Goal: Navigation & Orientation: Find specific page/section

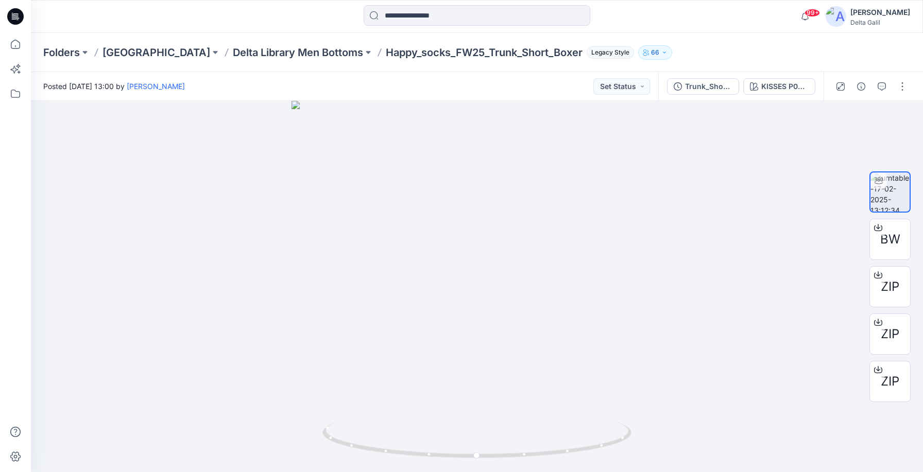
click at [11, 13] on icon at bounding box center [15, 16] width 16 height 16
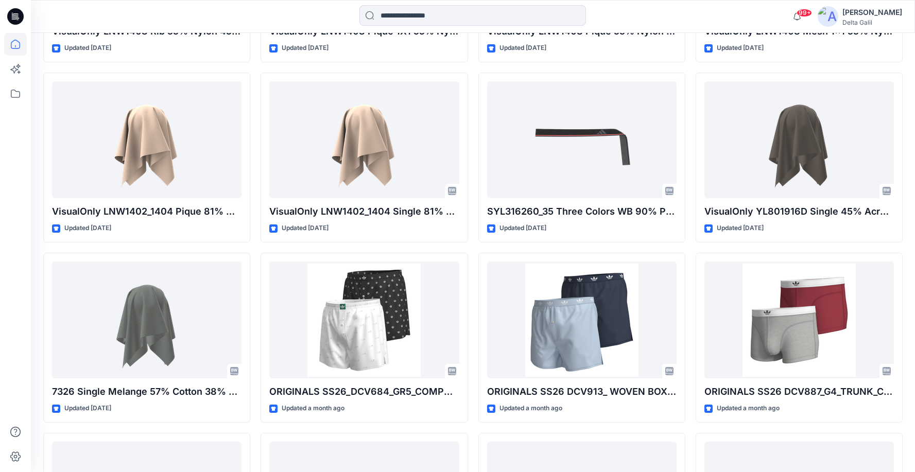
scroll to position [811, 0]
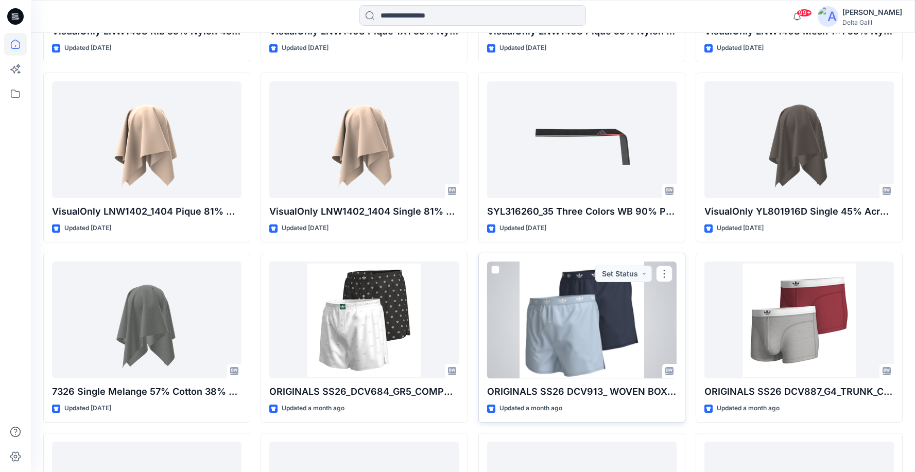
click at [600, 321] on div at bounding box center [582, 320] width 190 height 117
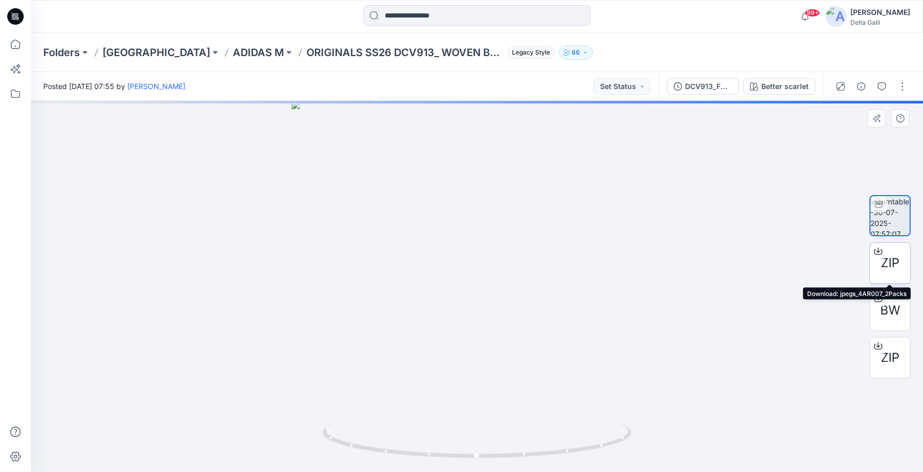
click at [890, 265] on span "ZIP" at bounding box center [890, 263] width 19 height 19
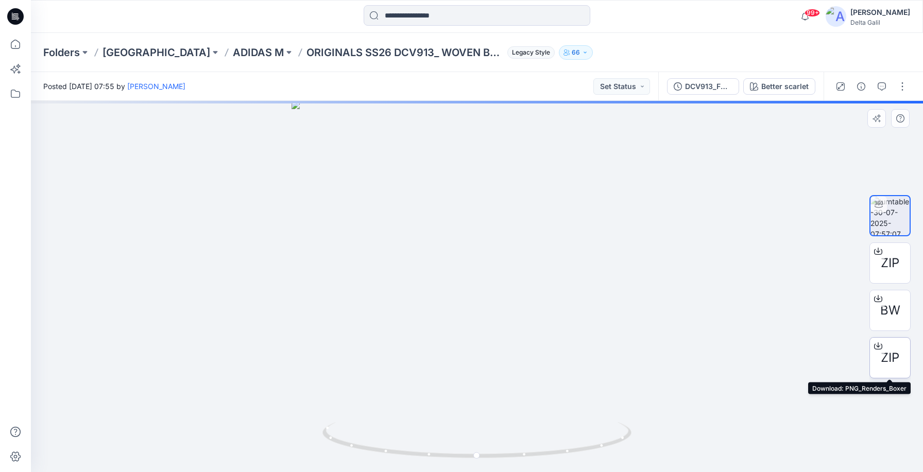
click at [892, 362] on span "ZIP" at bounding box center [890, 358] width 19 height 19
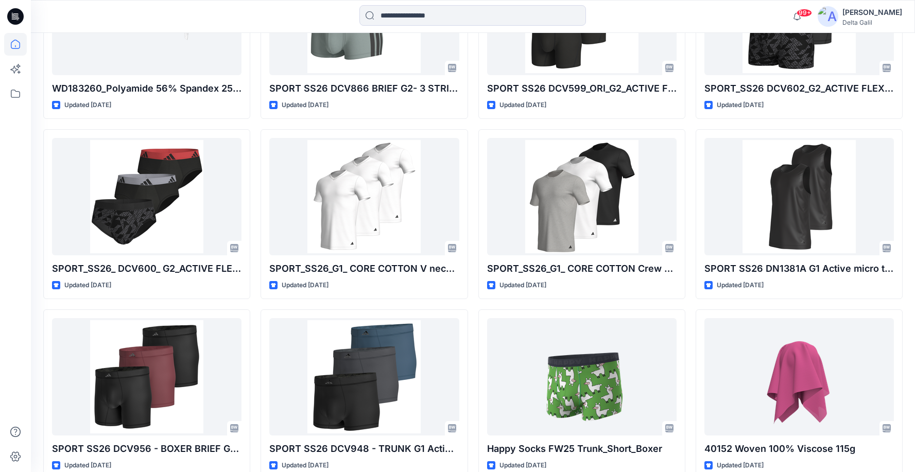
scroll to position [3893, 0]
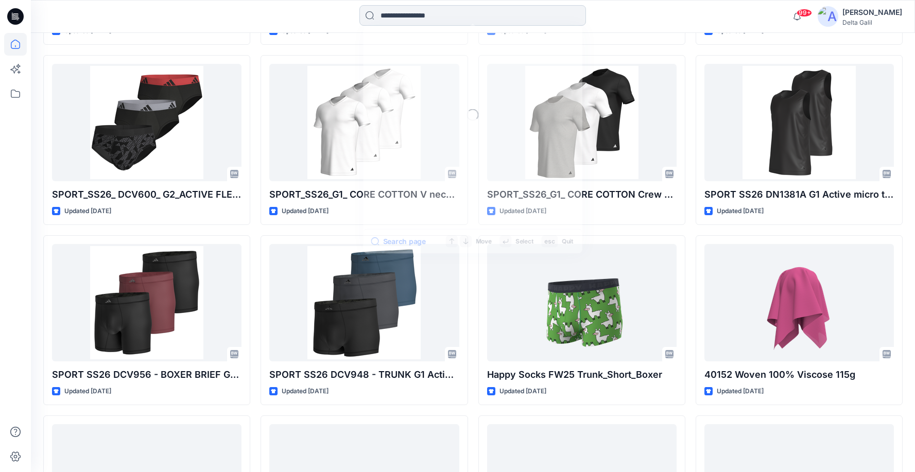
click at [436, 20] on input at bounding box center [473, 15] width 227 height 21
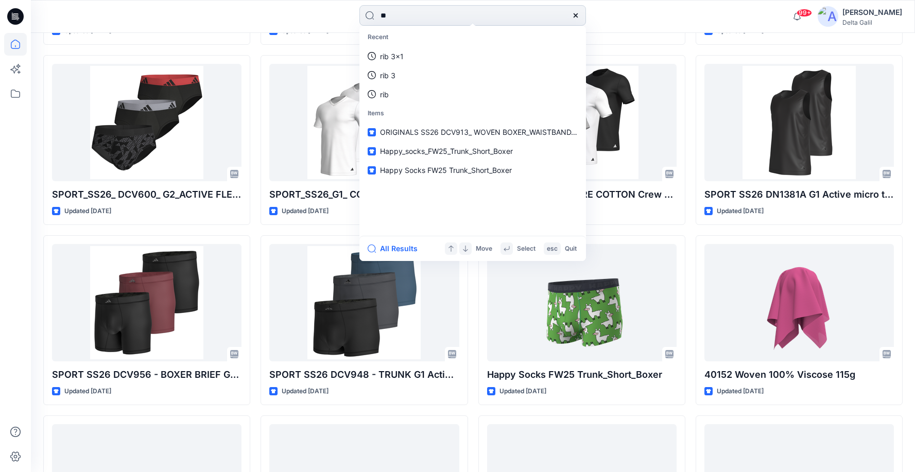
type input "*"
type input "******"
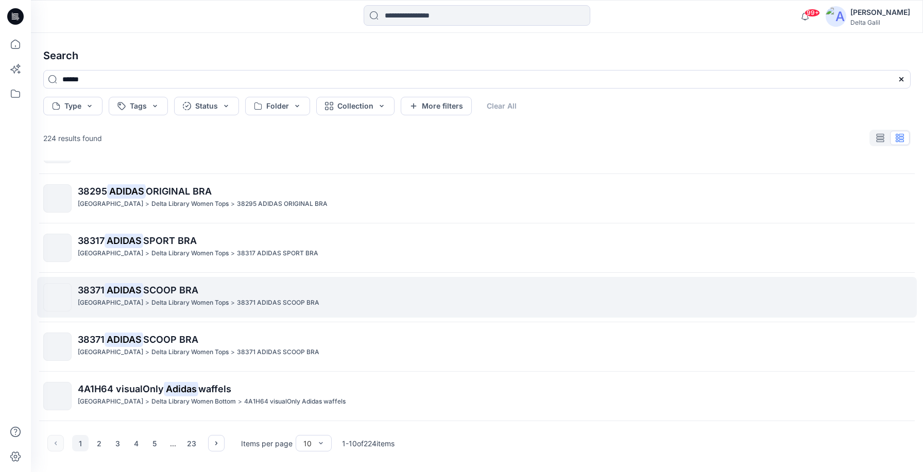
scroll to position [232, 0]
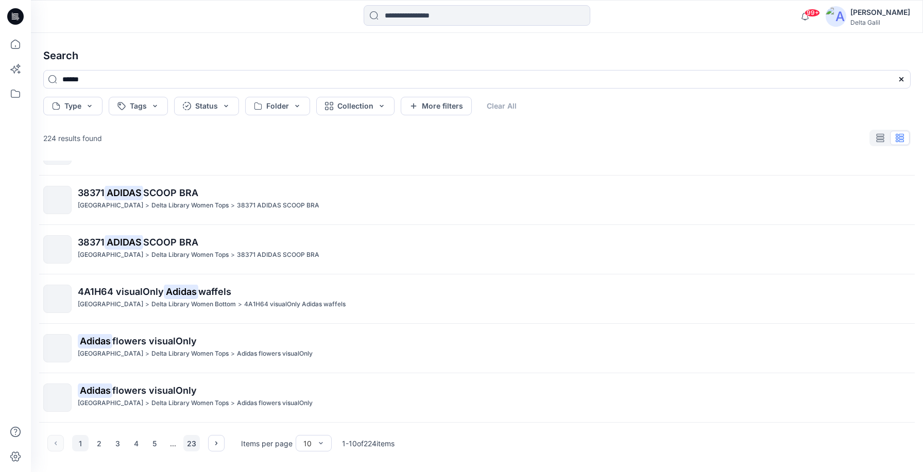
click at [189, 441] on button "23" at bounding box center [191, 443] width 16 height 16
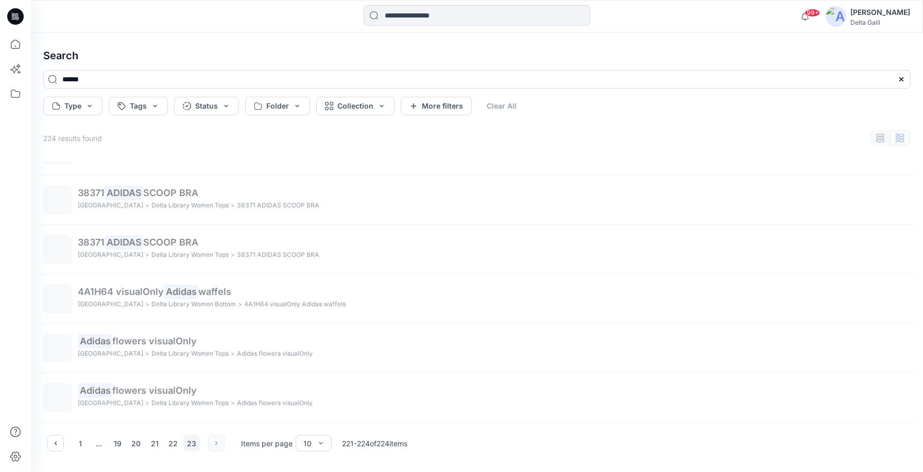
scroll to position [0, 0]
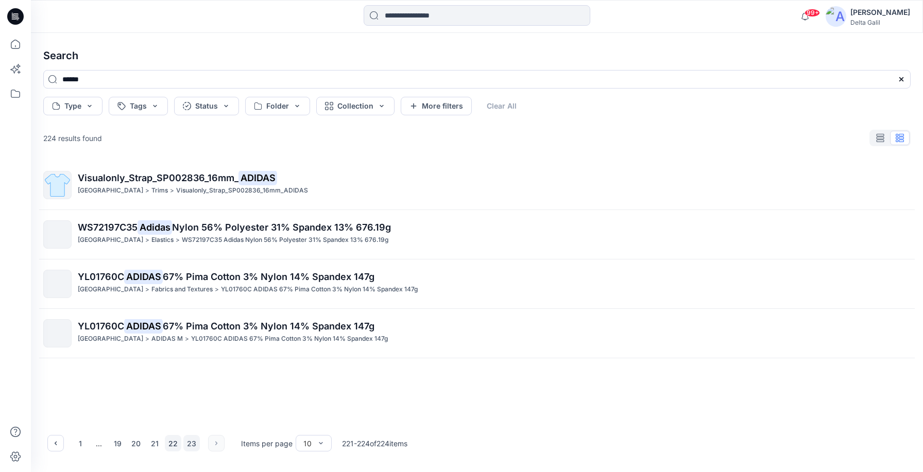
click at [174, 445] on button "22" at bounding box center [173, 443] width 16 height 16
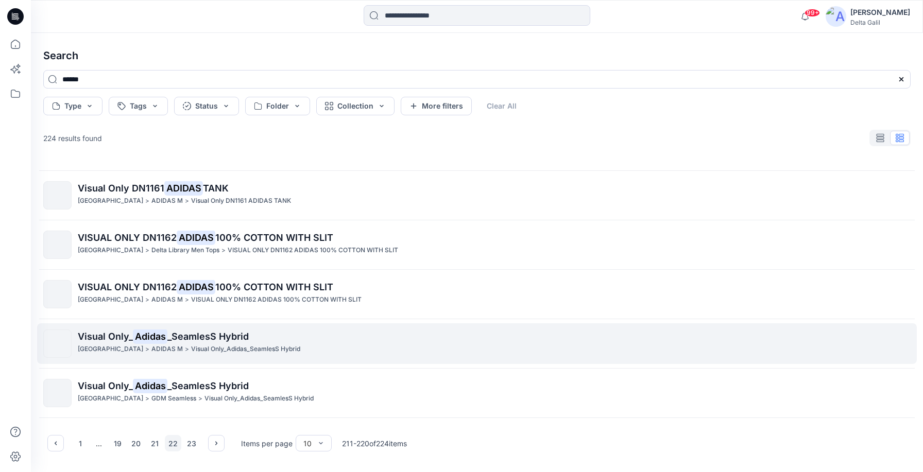
scroll to position [232, 0]
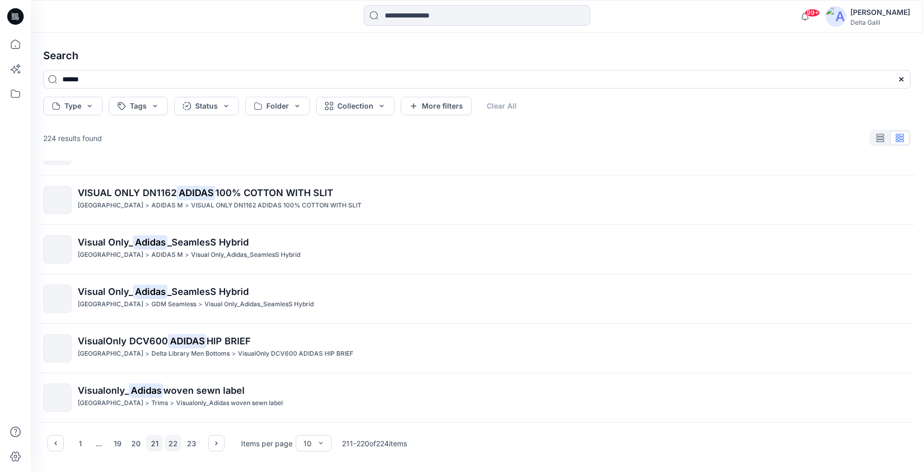
click at [160, 445] on button "21" at bounding box center [154, 443] width 16 height 16
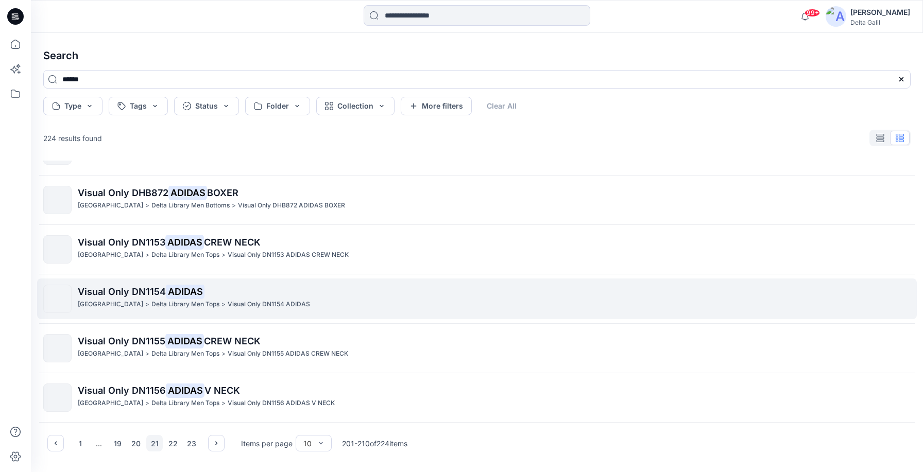
scroll to position [0, 0]
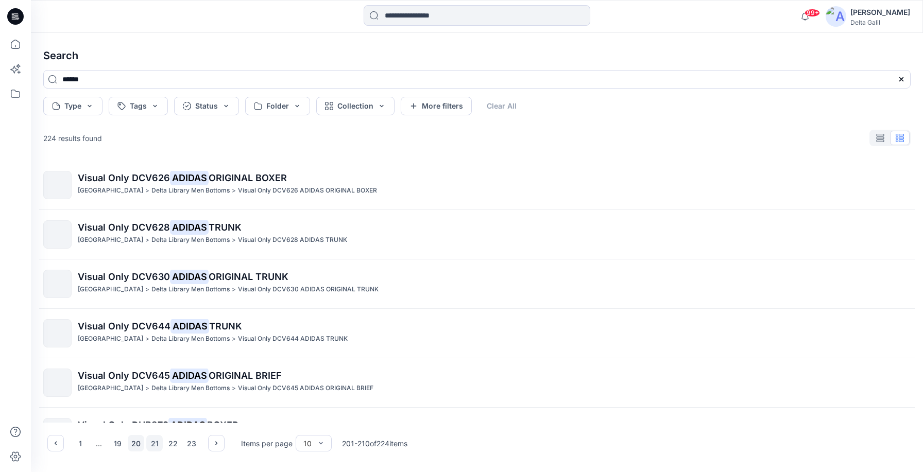
click at [141, 443] on button "20" at bounding box center [136, 443] width 16 height 16
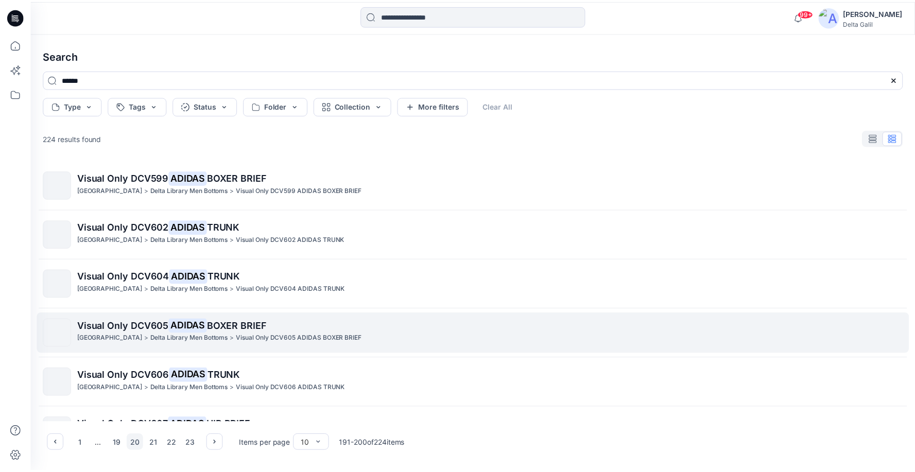
scroll to position [232, 0]
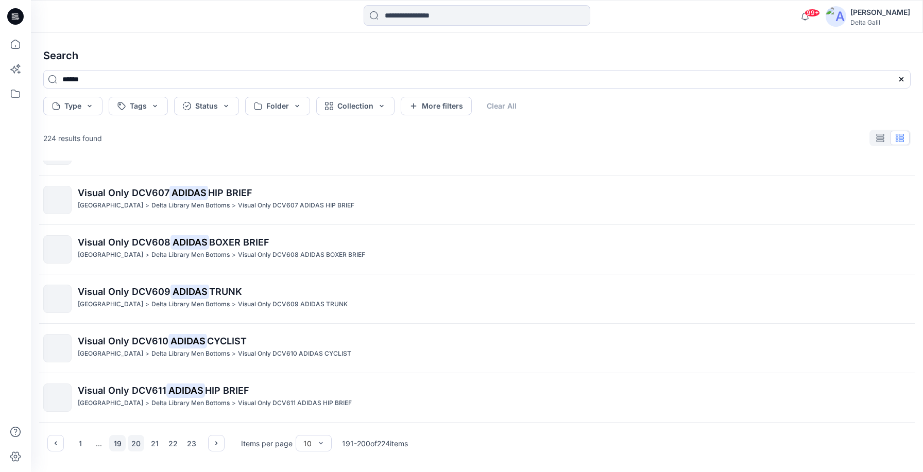
click at [124, 444] on button "19" at bounding box center [117, 443] width 16 height 16
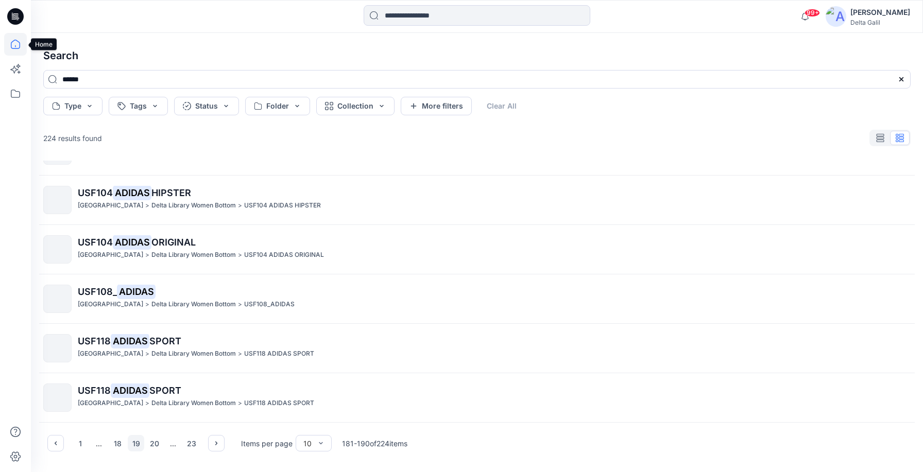
click at [19, 43] on icon at bounding box center [15, 44] width 23 height 23
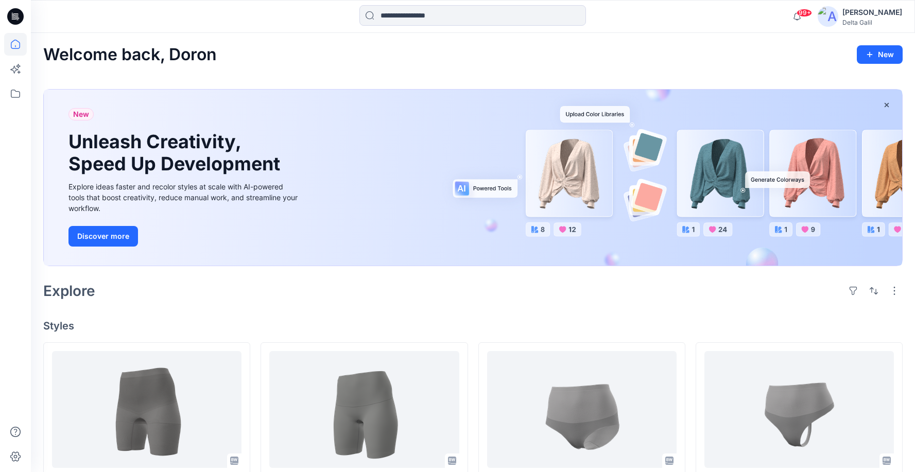
click at [14, 15] on icon at bounding box center [15, 16] width 16 height 16
click at [16, 46] on icon at bounding box center [15, 44] width 23 height 23
click at [17, 93] on icon at bounding box center [15, 93] width 23 height 23
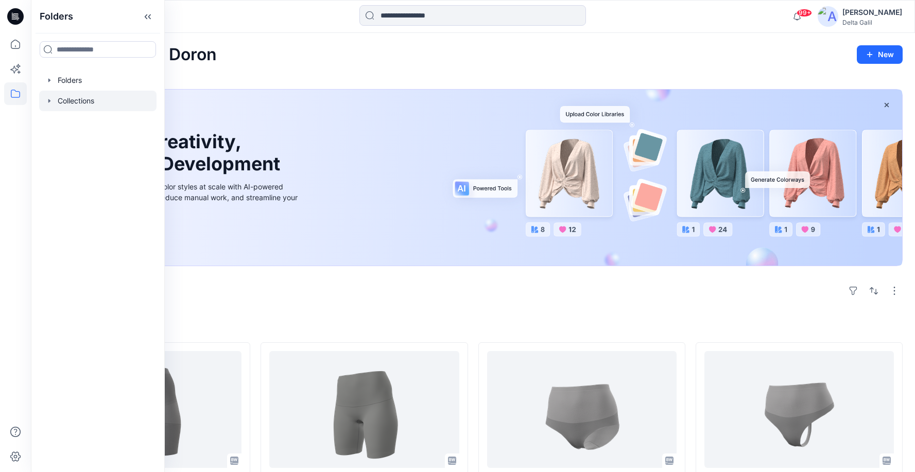
click at [73, 104] on div at bounding box center [97, 101] width 117 height 21
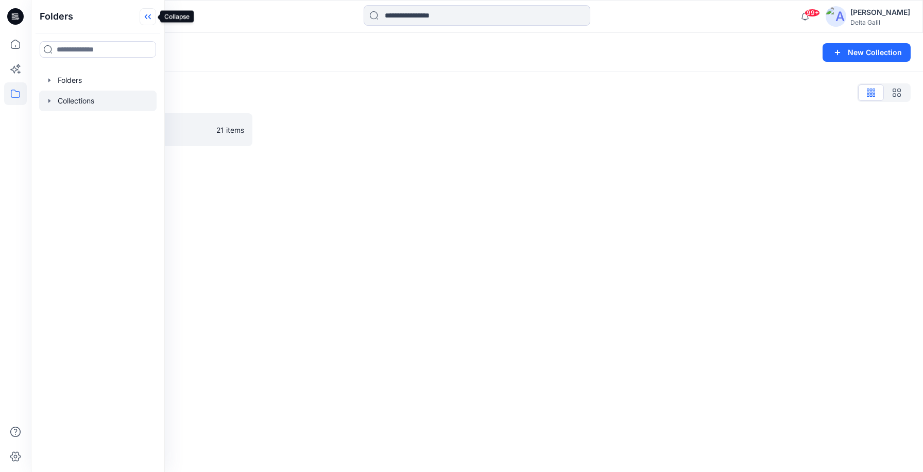
click at [146, 16] on icon at bounding box center [148, 16] width 16 height 17
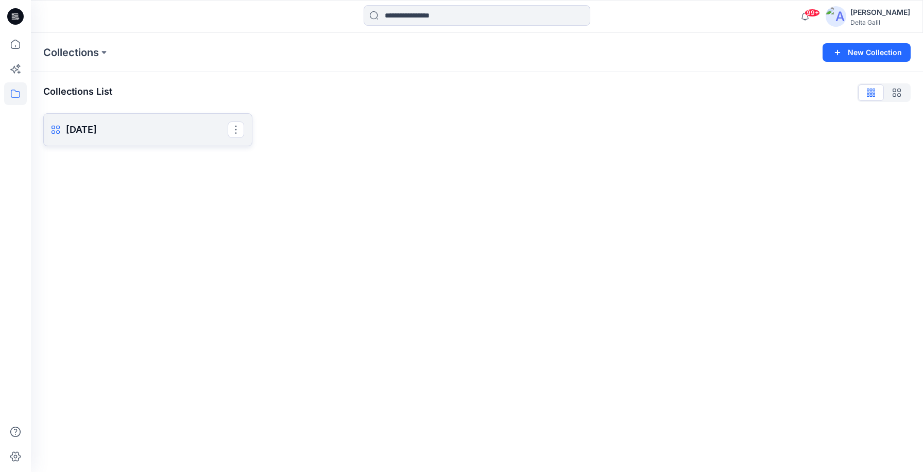
click at [94, 138] on link "[DATE] Clone Collection Present Collection" at bounding box center [147, 129] width 209 height 33
click at [94, 138] on div "Collections New Collection Collections List [DATE] Clone Collection Present Col…" at bounding box center [477, 252] width 892 height 439
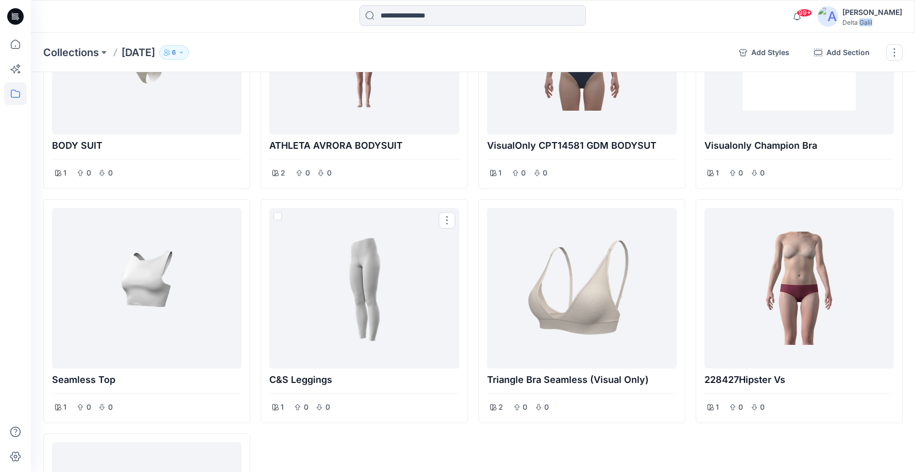
scroll to position [1091, 0]
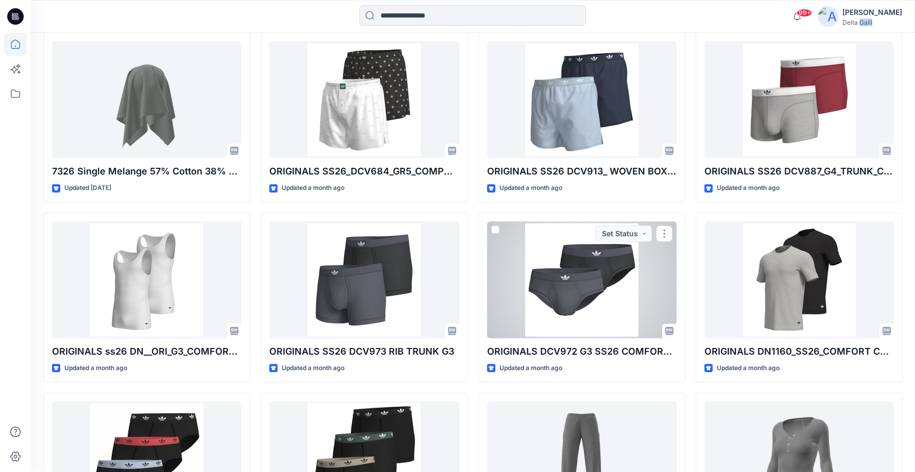
scroll to position [1505, 0]
